Goal: Navigation & Orientation: Find specific page/section

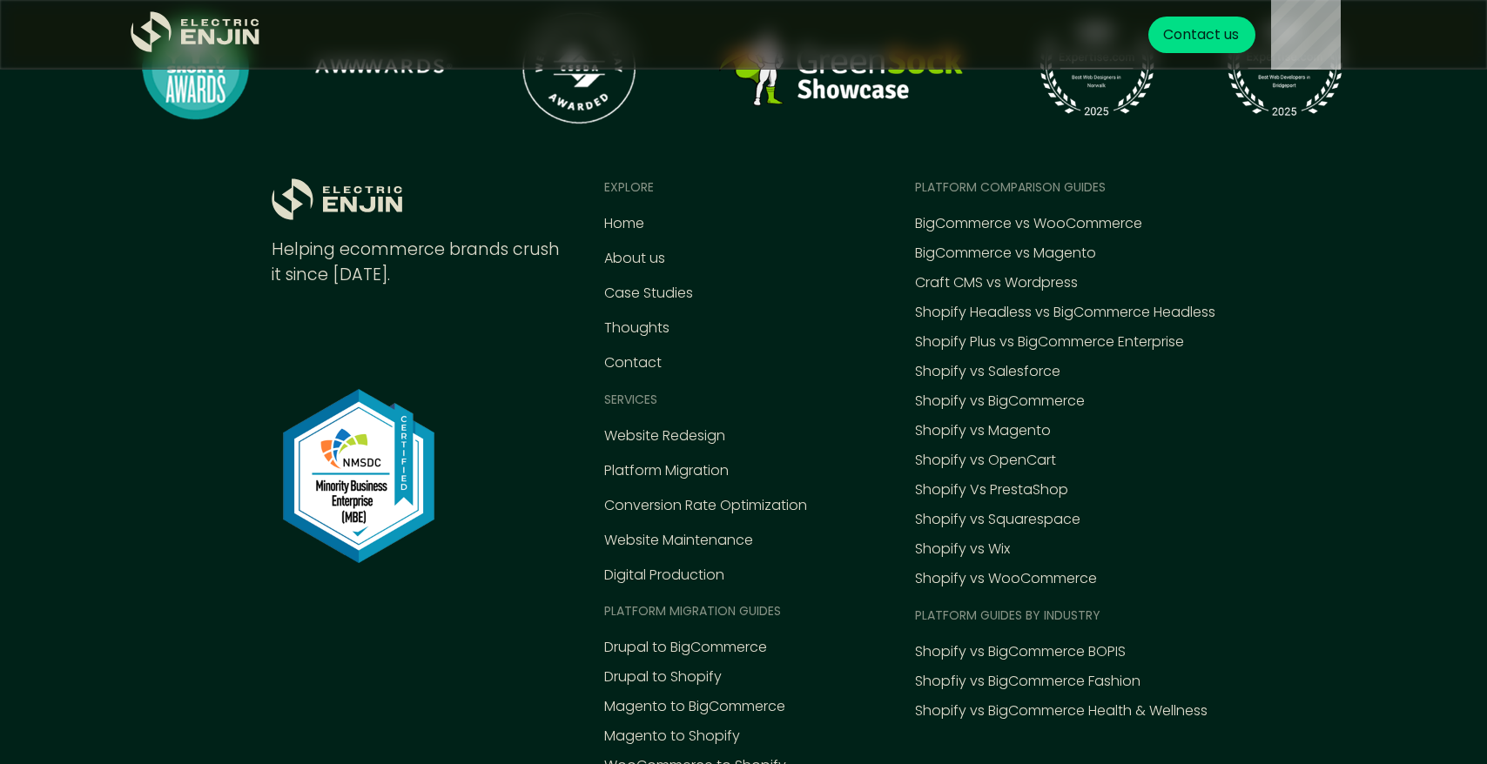
scroll to position [8090, 0]
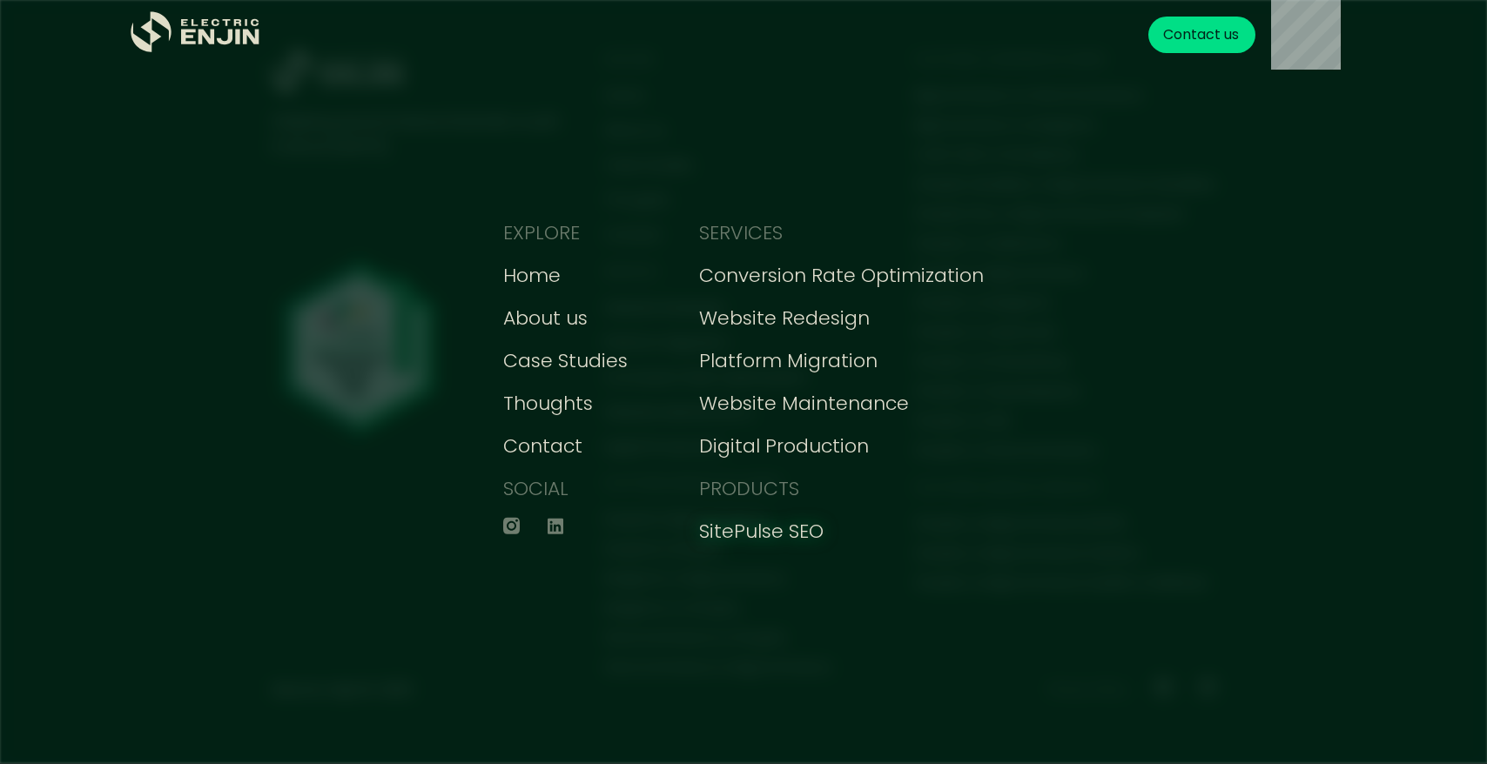
click at [805, 529] on div "SitePulse SEO" at bounding box center [761, 531] width 125 height 29
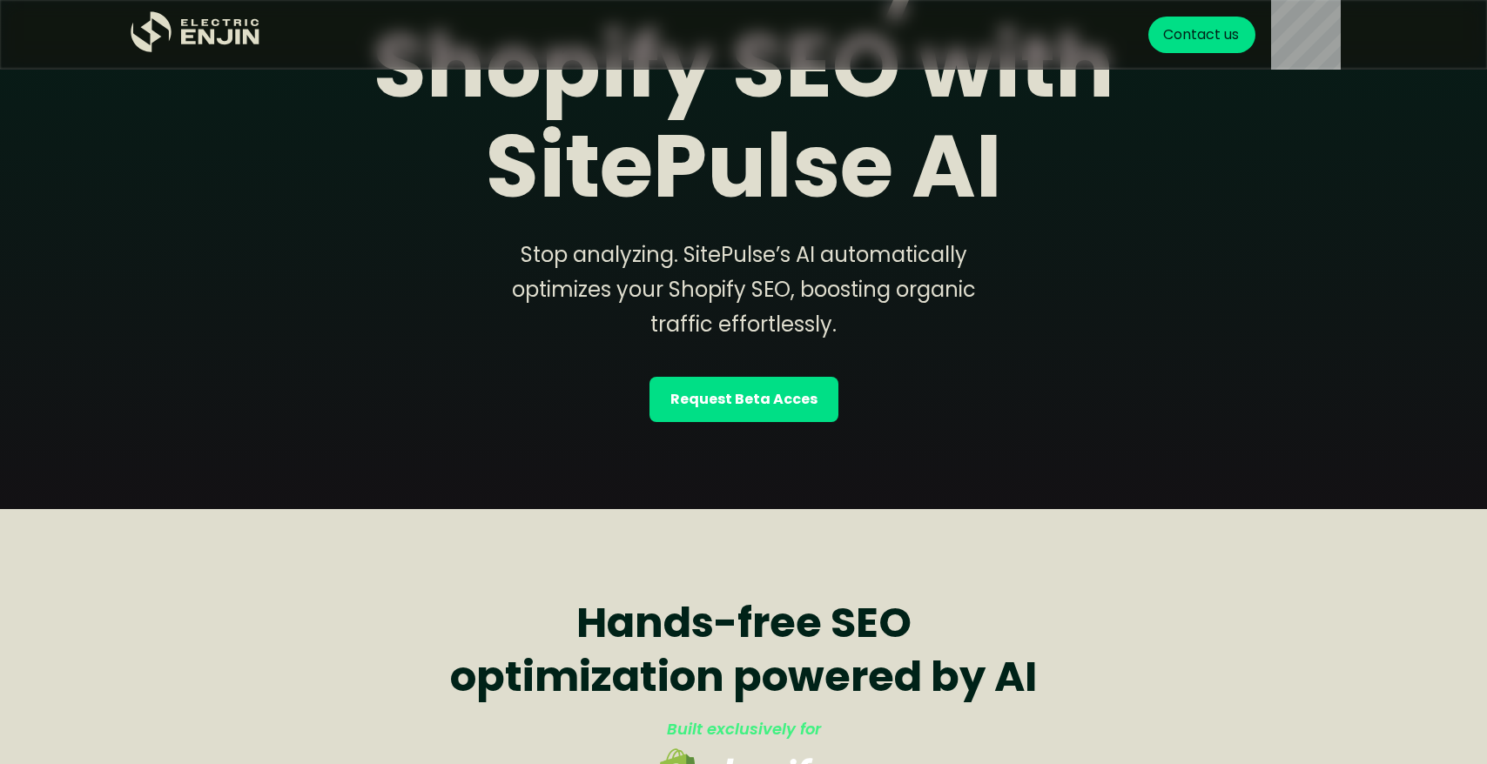
scroll to position [137, 0]
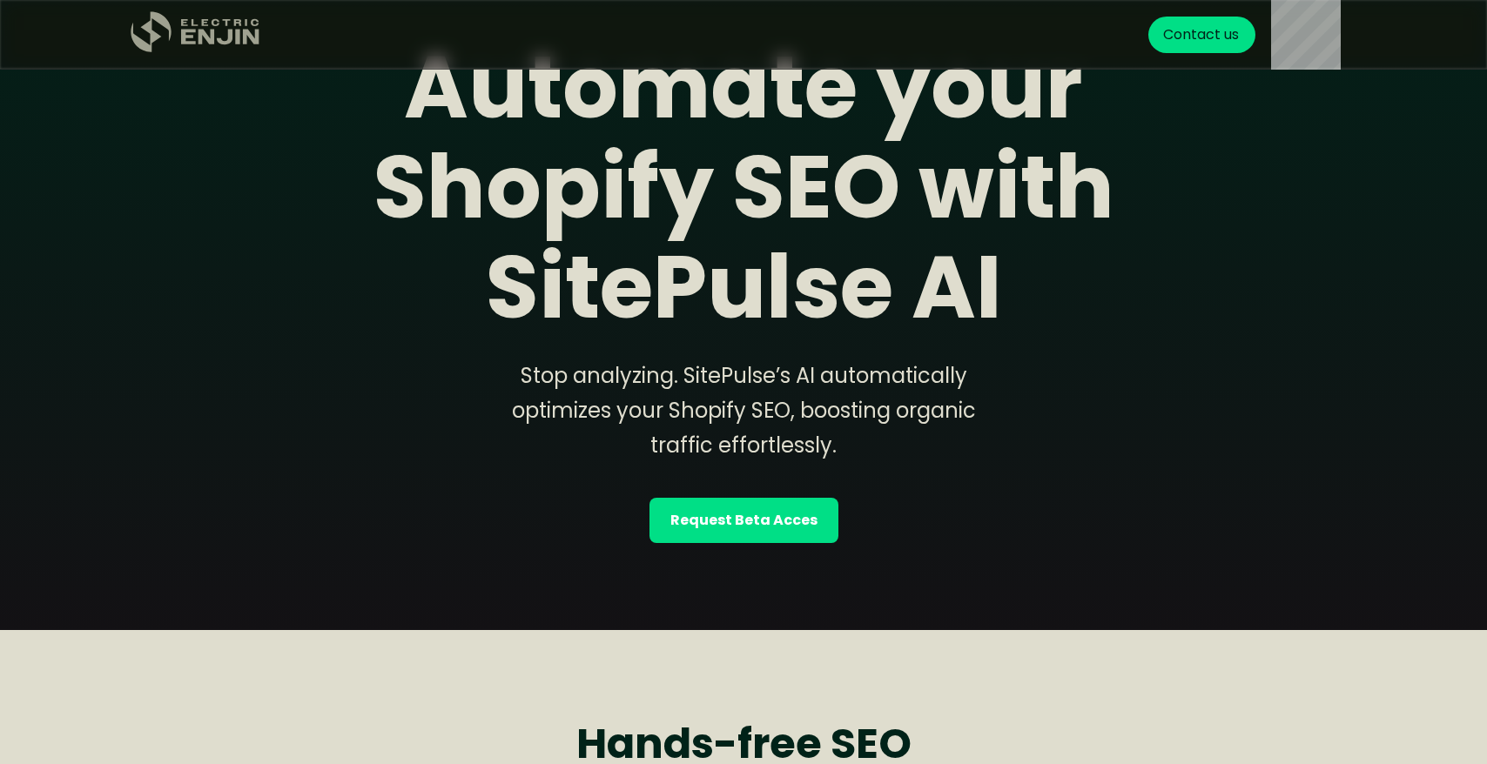
click at [222, 25] on icon ".st0{fill:#dfddc8;}" at bounding box center [196, 32] width 131 height 42
